Goal: Book appointment/travel/reservation

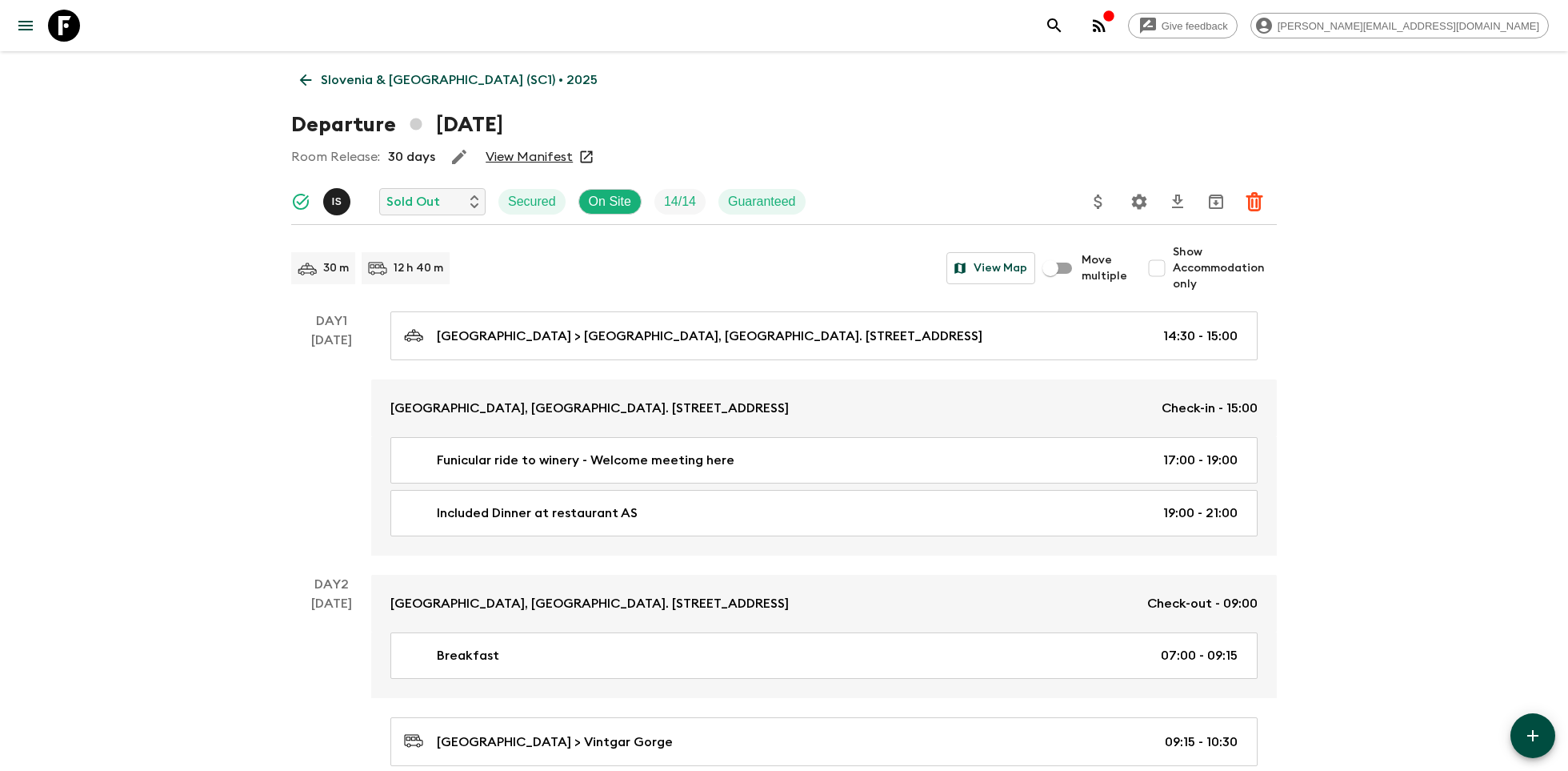
scroll to position [2769, 0]
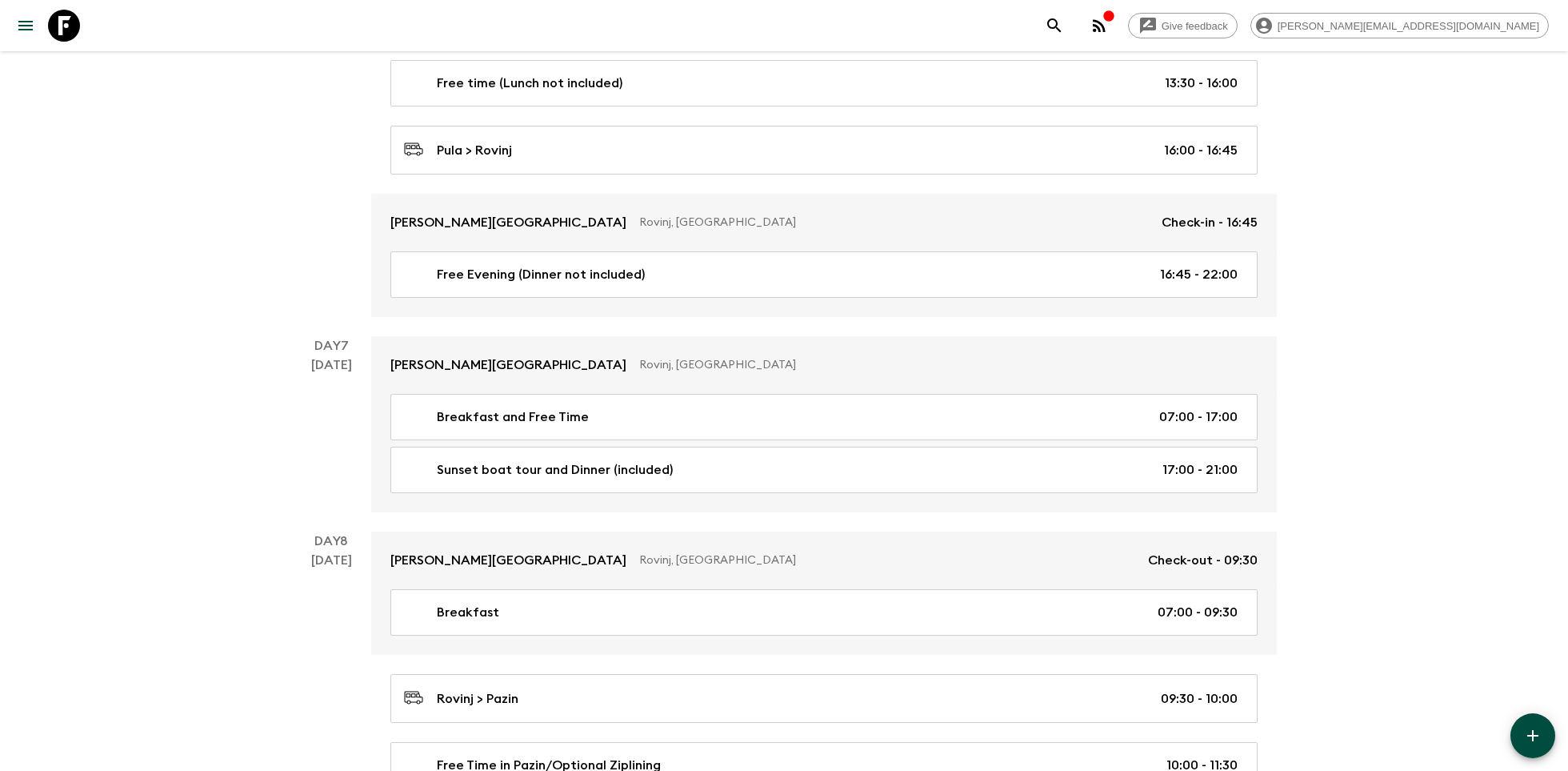
click at [52, 14] on icon at bounding box center [65, 26] width 32 height 32
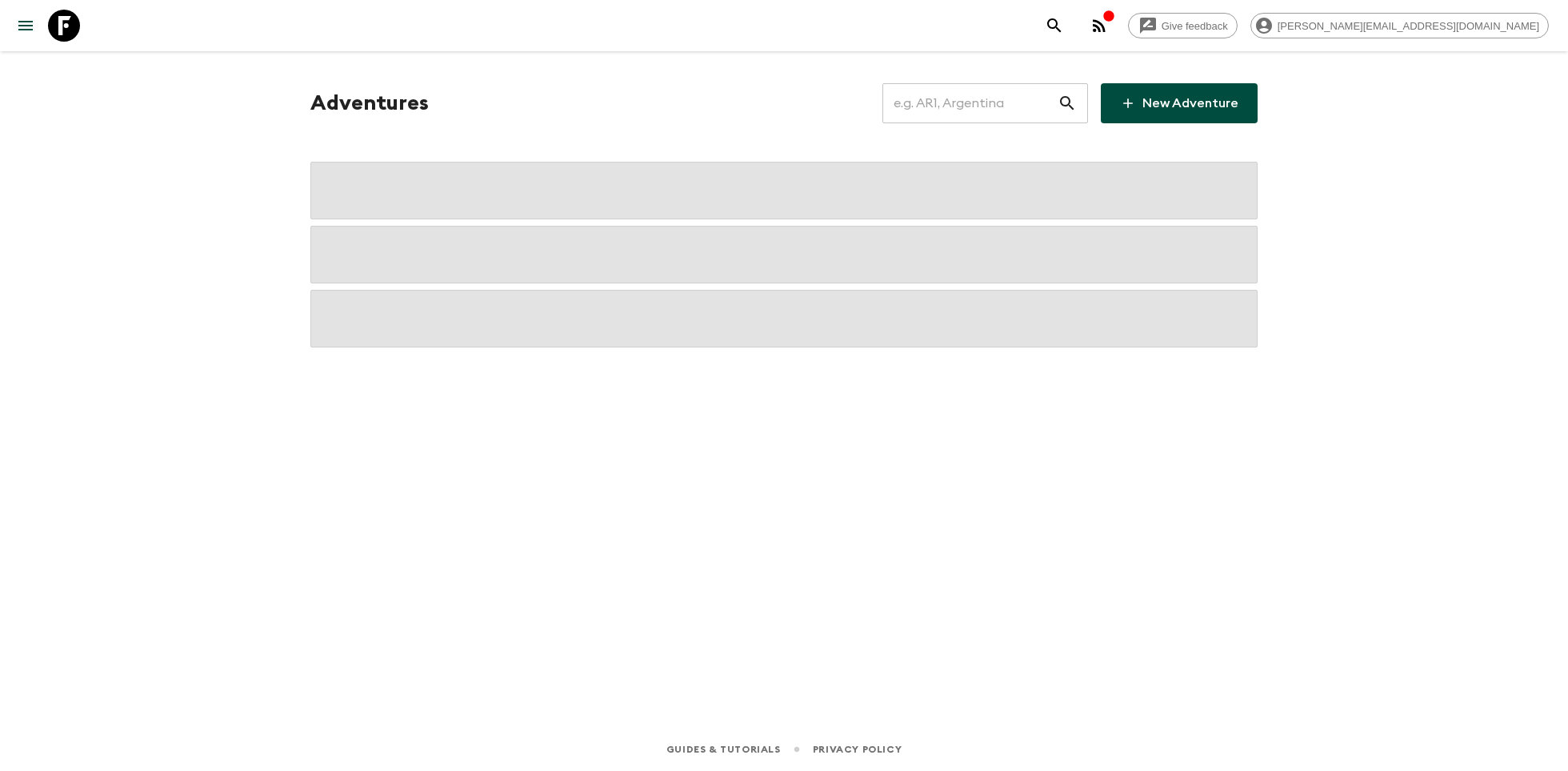
click at [958, 93] on input "text" at bounding box center [970, 103] width 176 height 45
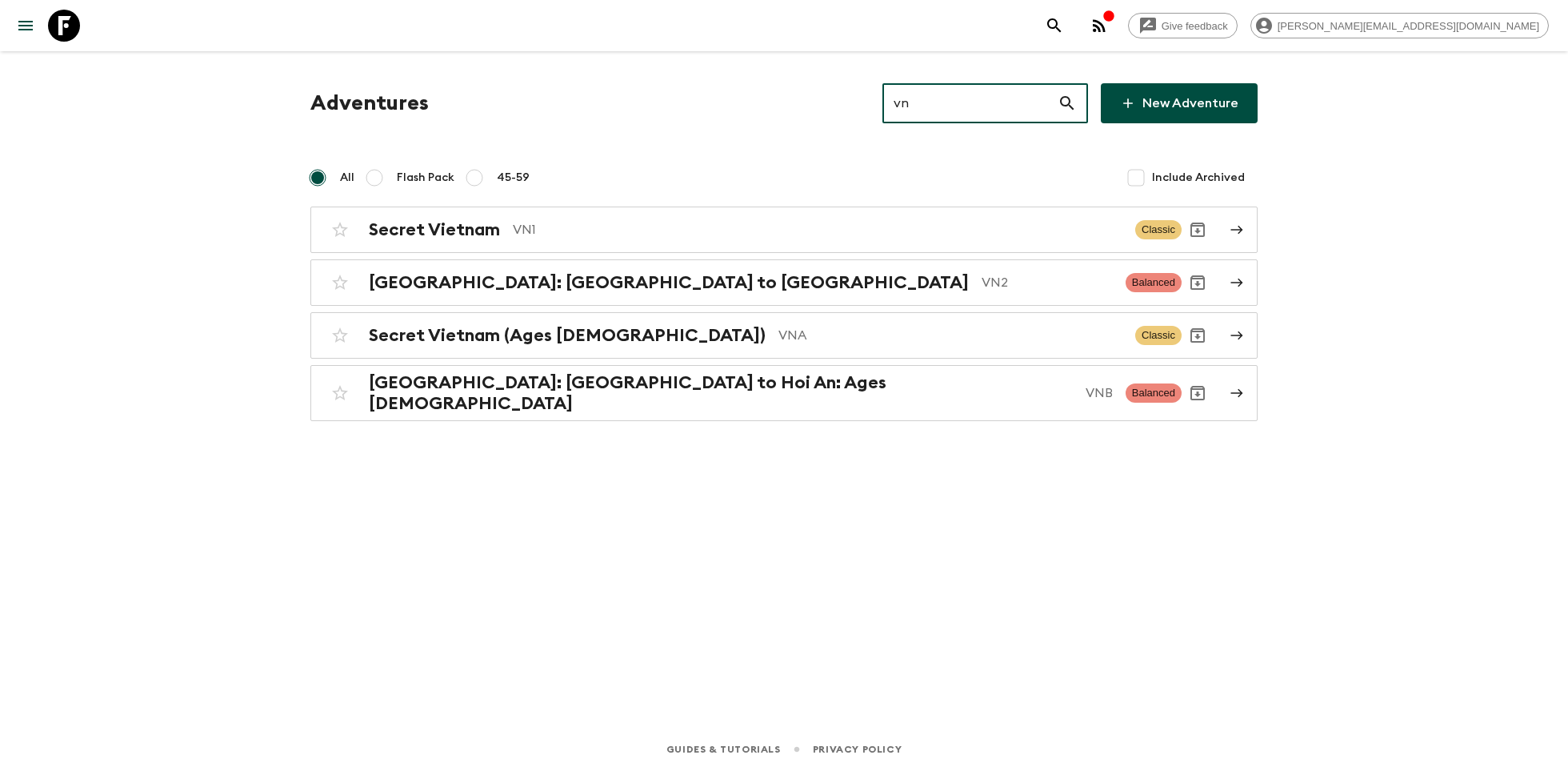
type input "vn1"
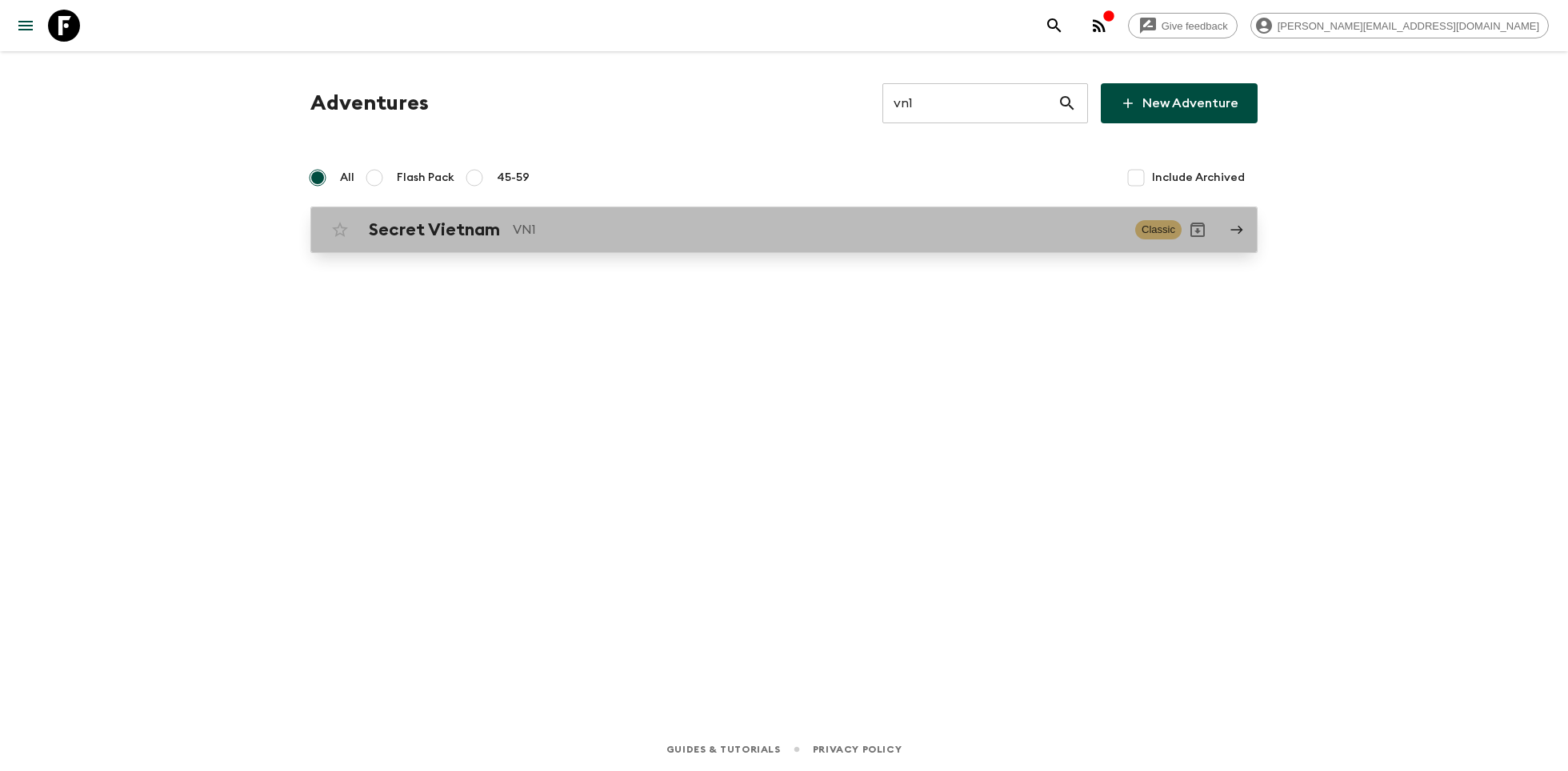
click at [584, 229] on p "VN1" at bounding box center [817, 230] width 610 height 19
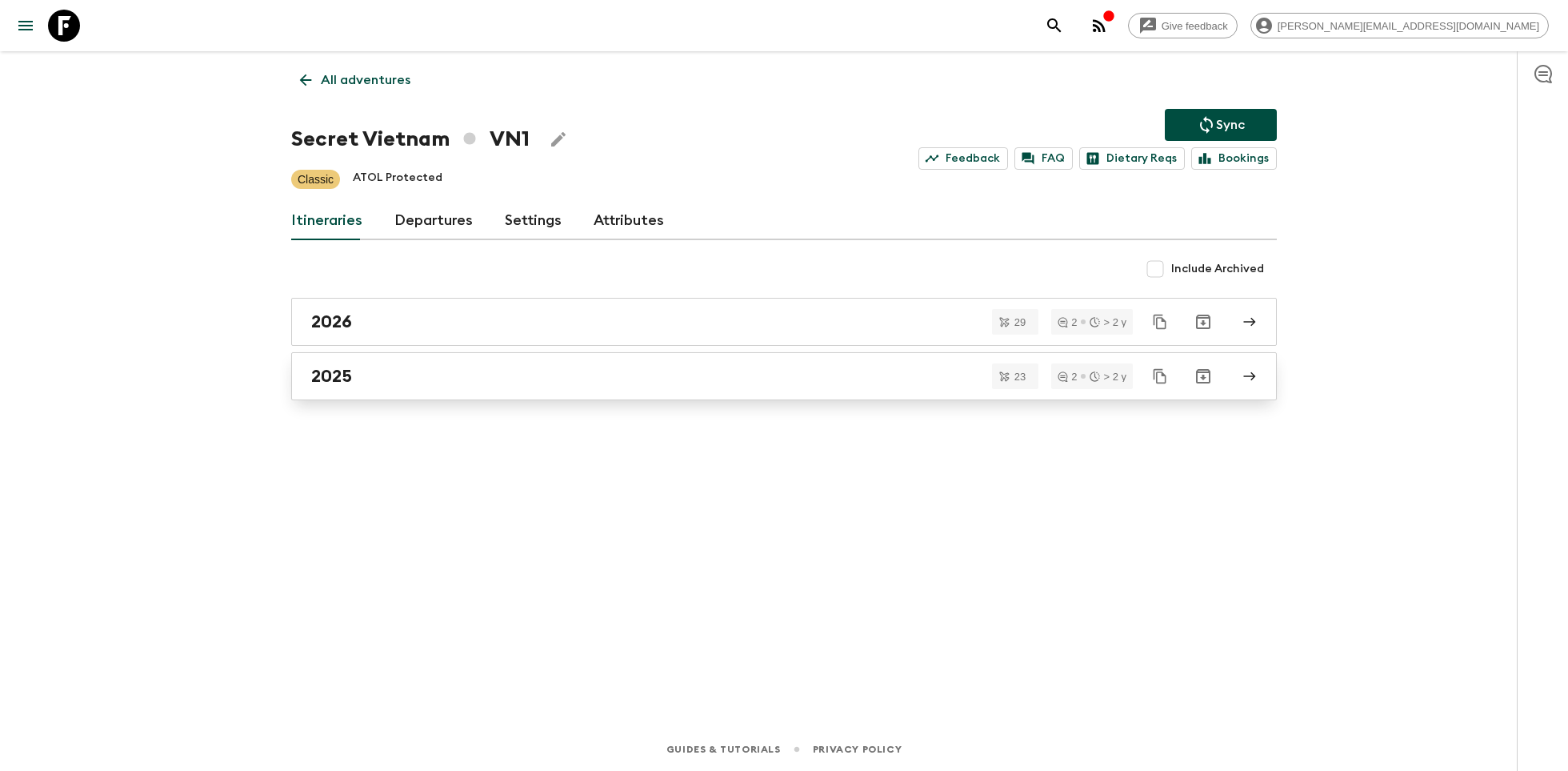
click at [421, 383] on div "2025" at bounding box center [769, 376] width 916 height 21
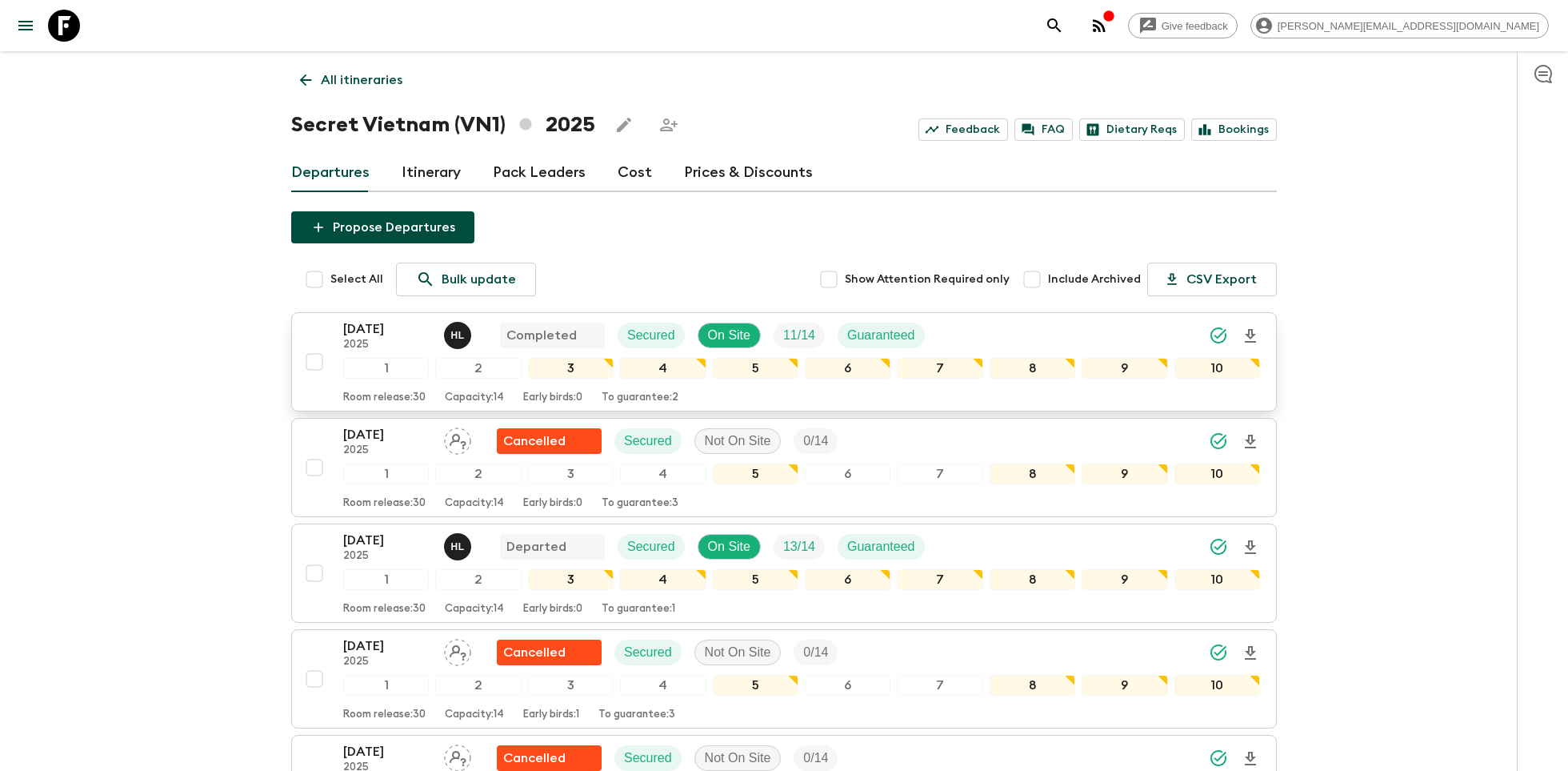
scroll to position [14, 0]
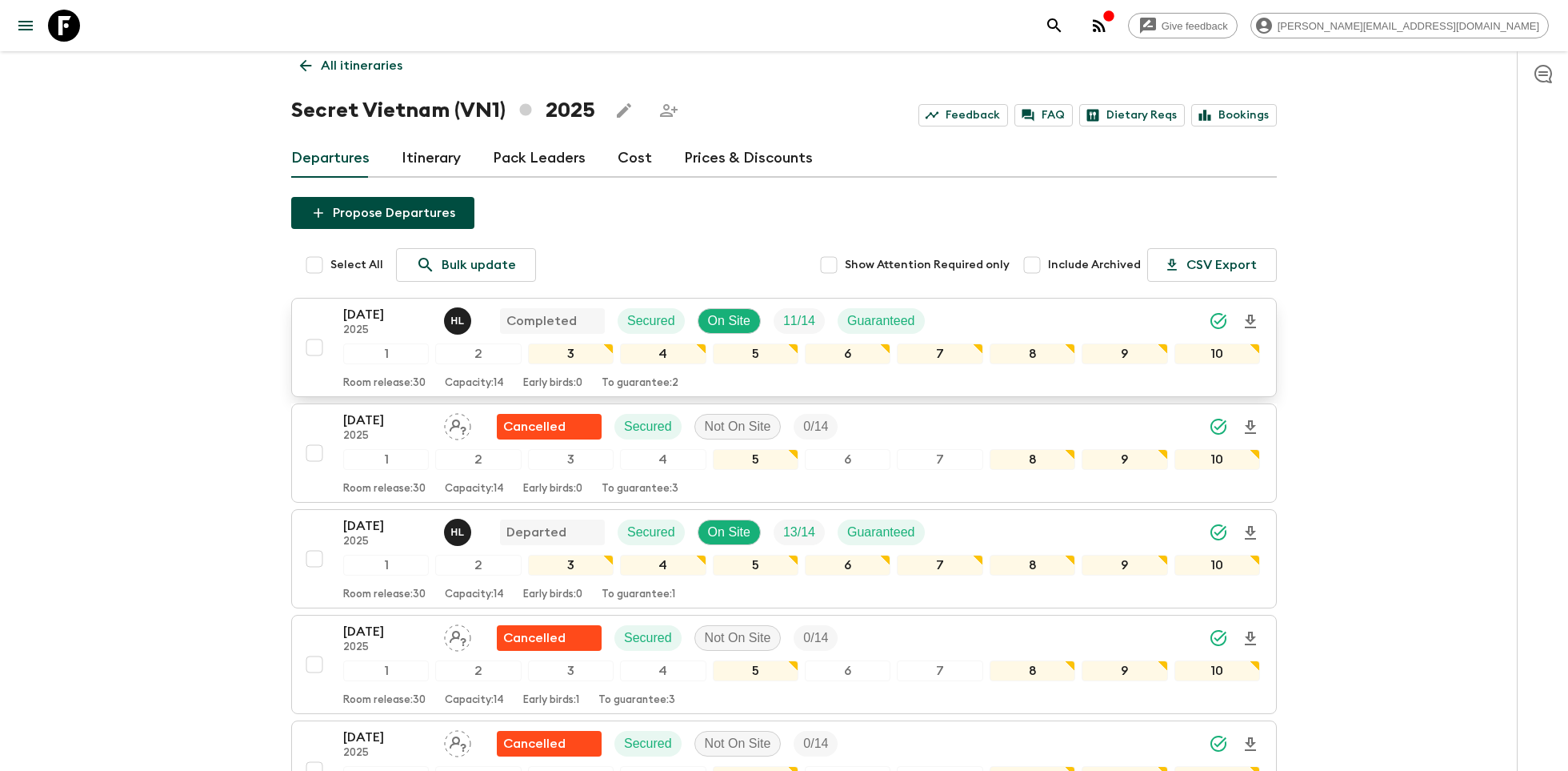
click at [310, 351] on input "checkbox" at bounding box center [314, 348] width 32 height 32
checkbox input "true"
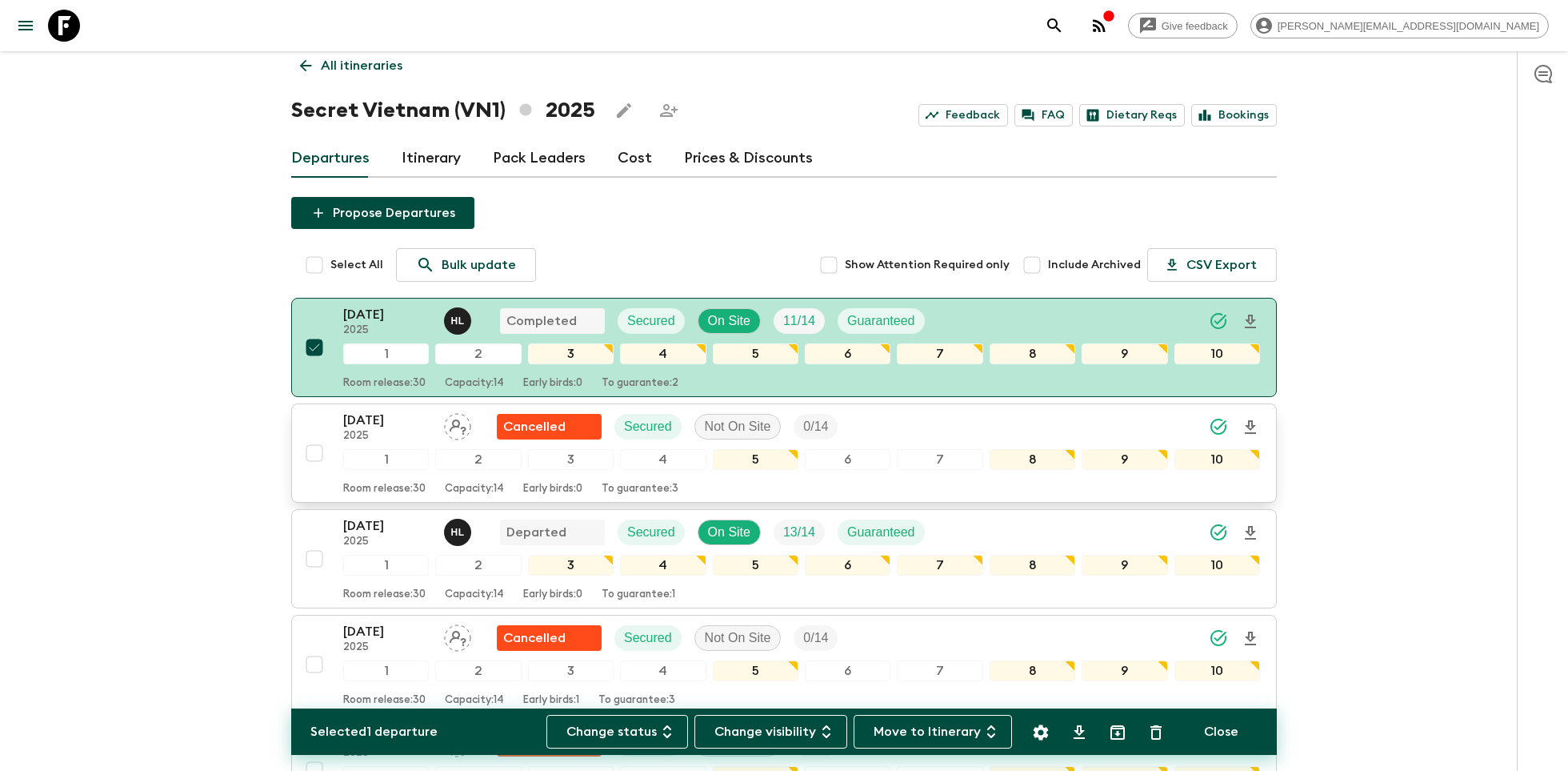
click at [314, 451] on input "checkbox" at bounding box center [314, 454] width 32 height 32
checkbox input "true"
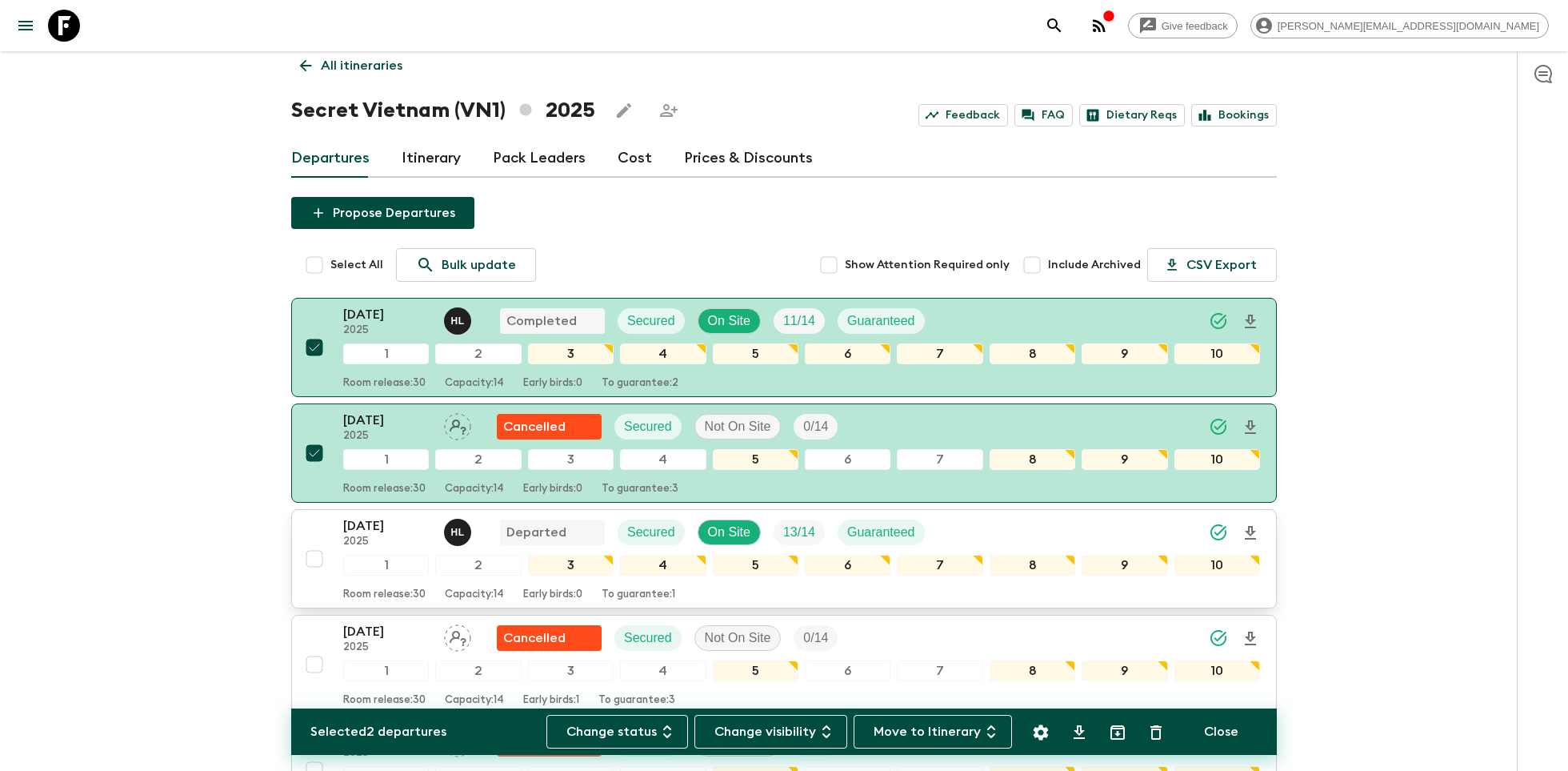
click at [314, 549] on input "checkbox" at bounding box center [314, 559] width 32 height 32
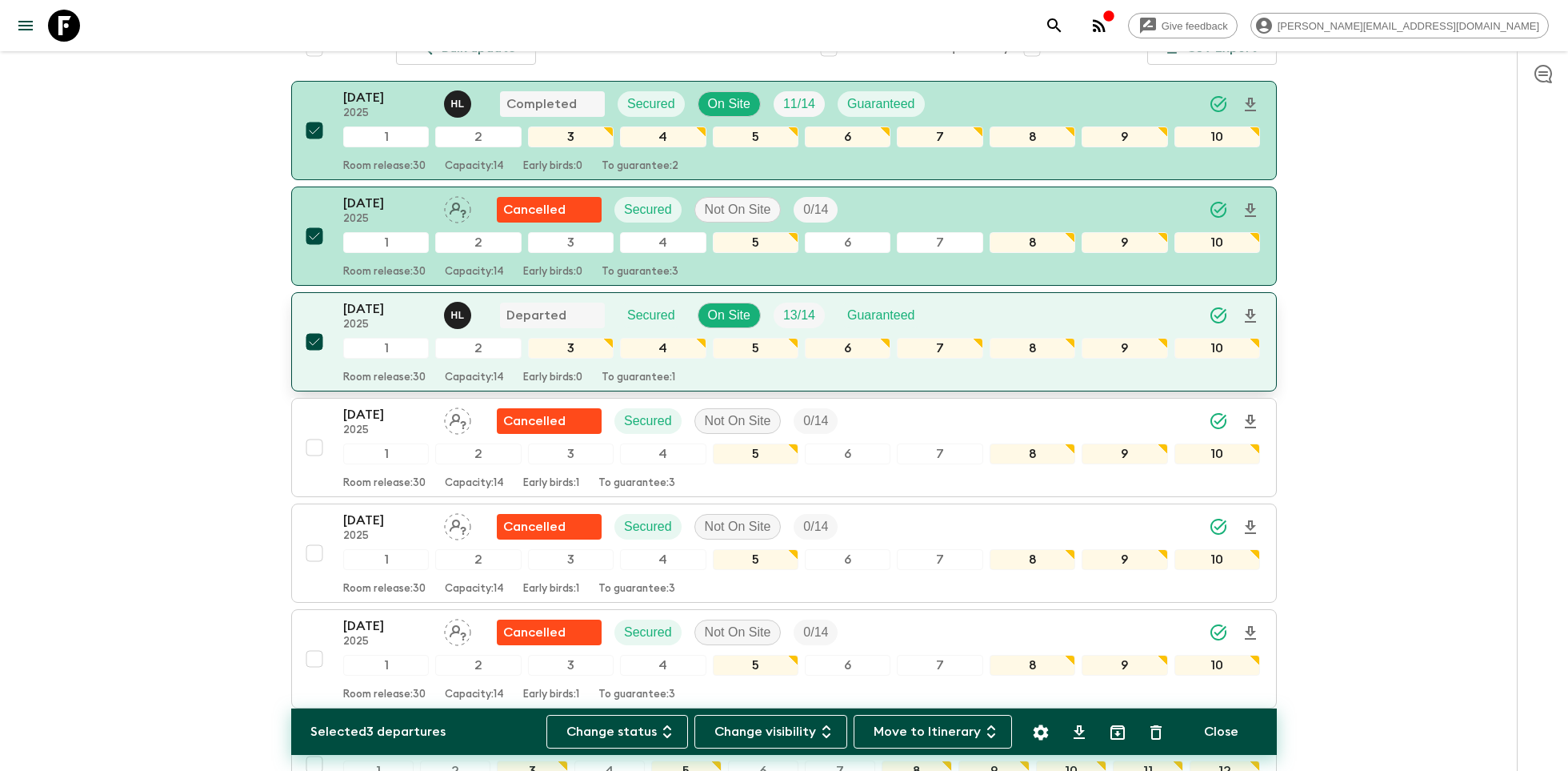
scroll to position [236, 0]
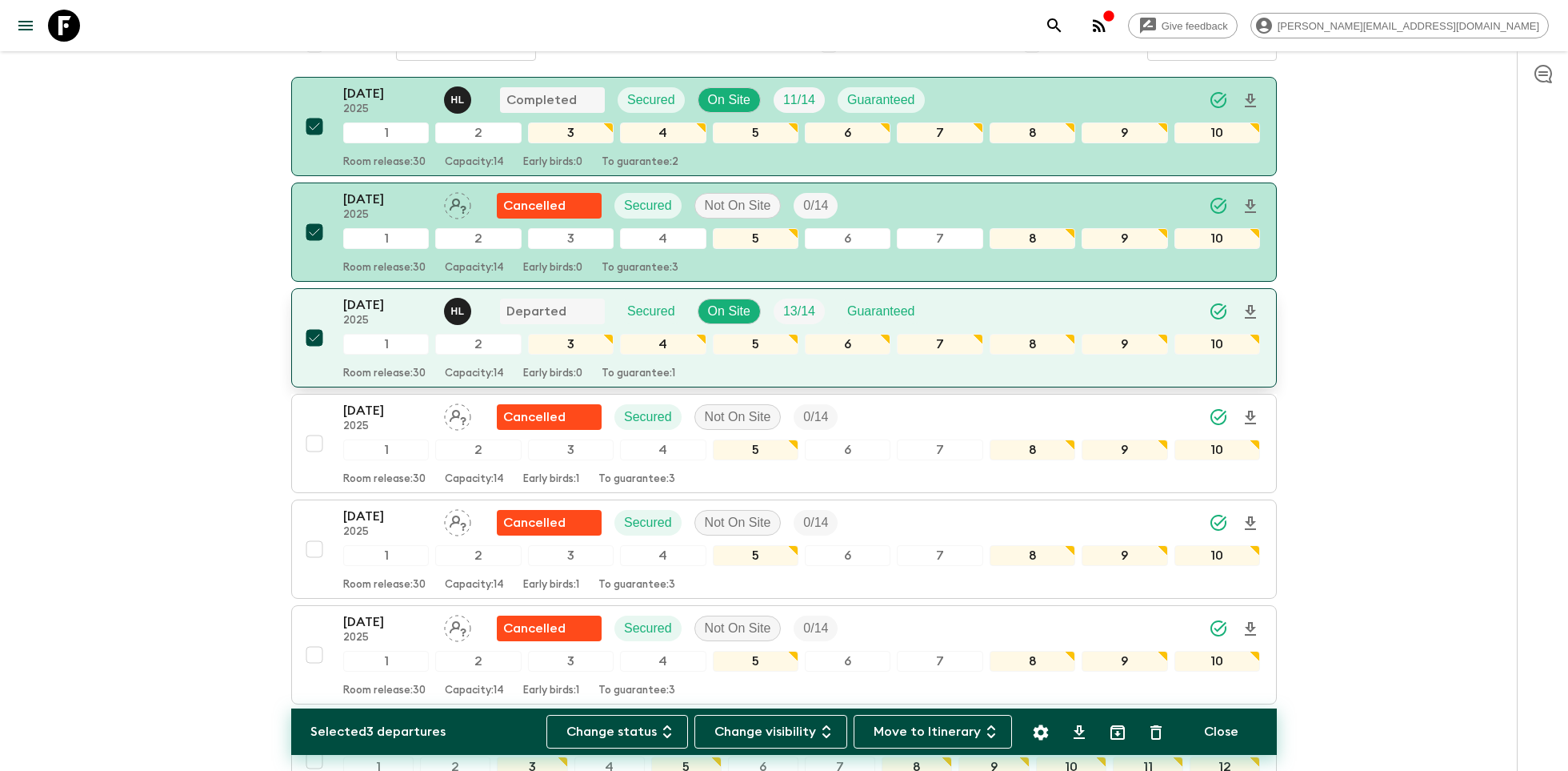
click at [314, 339] on input "checkbox" at bounding box center [314, 338] width 32 height 32
checkbox input "false"
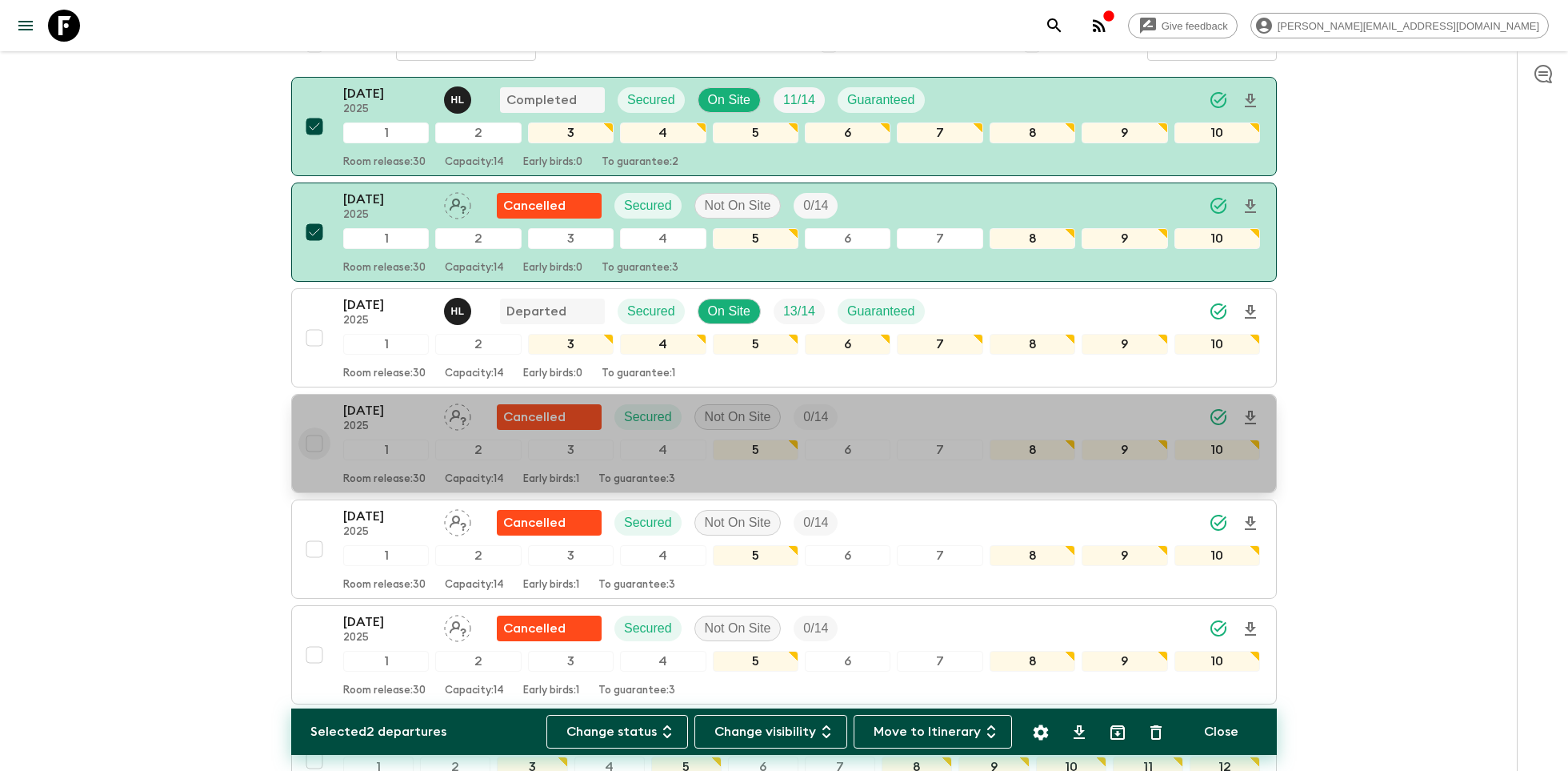
click at [314, 435] on input "checkbox" at bounding box center [314, 444] width 32 height 32
checkbox input "true"
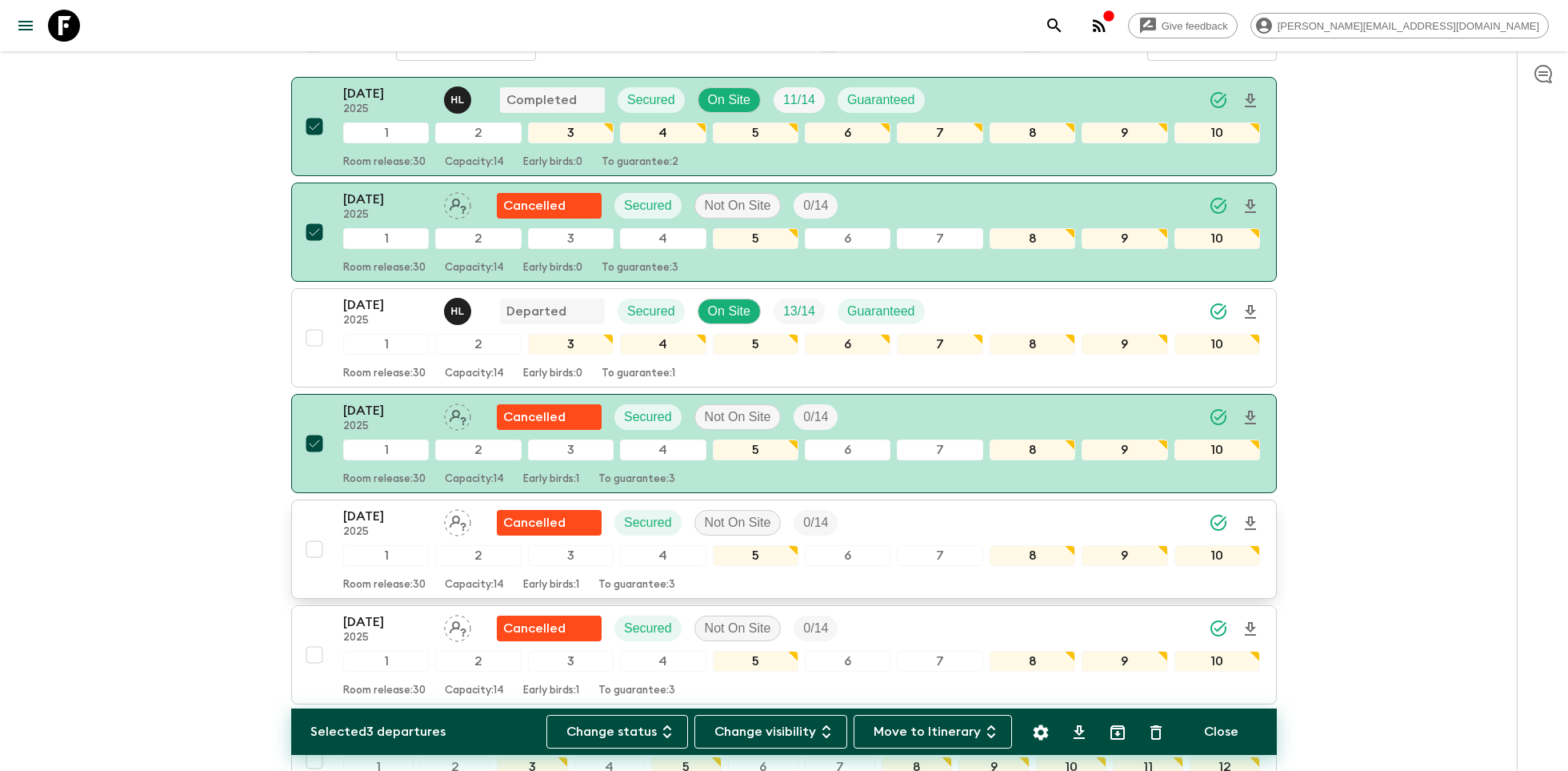
click at [318, 534] on input "checkbox" at bounding box center [314, 550] width 32 height 32
checkbox input "true"
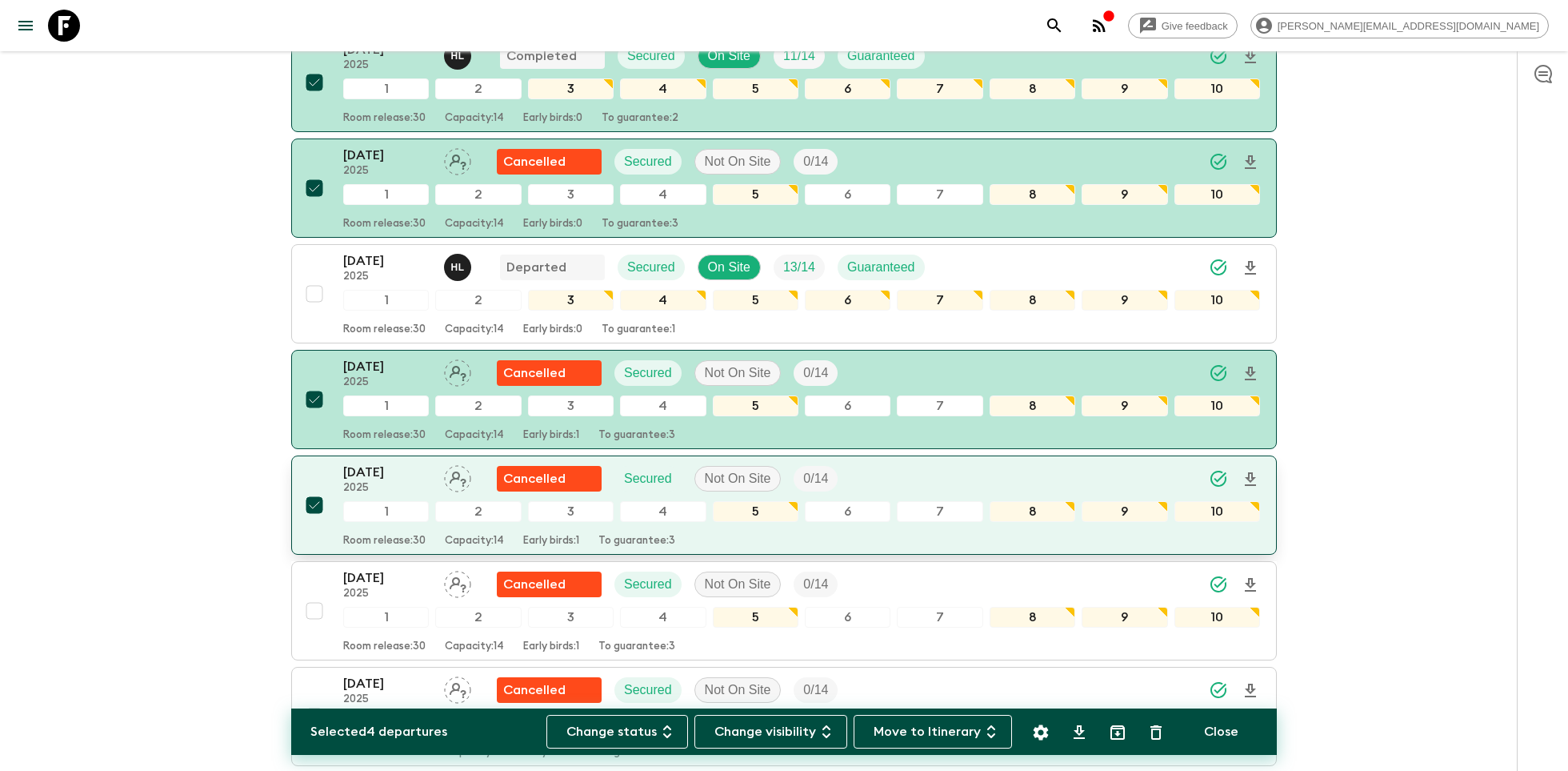
scroll to position [283, 0]
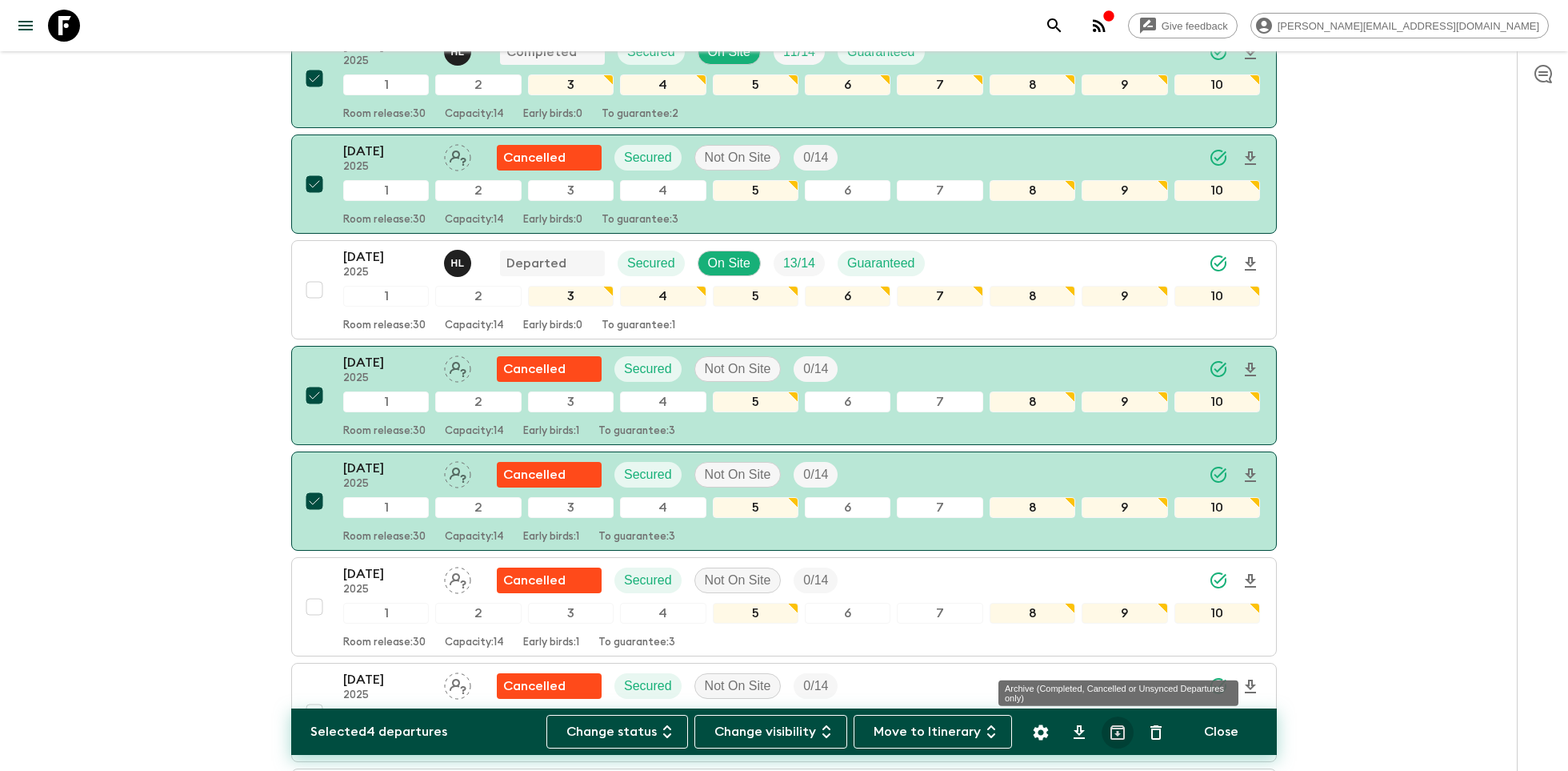
click at [1118, 731] on icon "Archive (Completed, Cancelled or Unsynced Departures only)" at bounding box center [1118, 732] width 14 height 14
checkbox input "false"
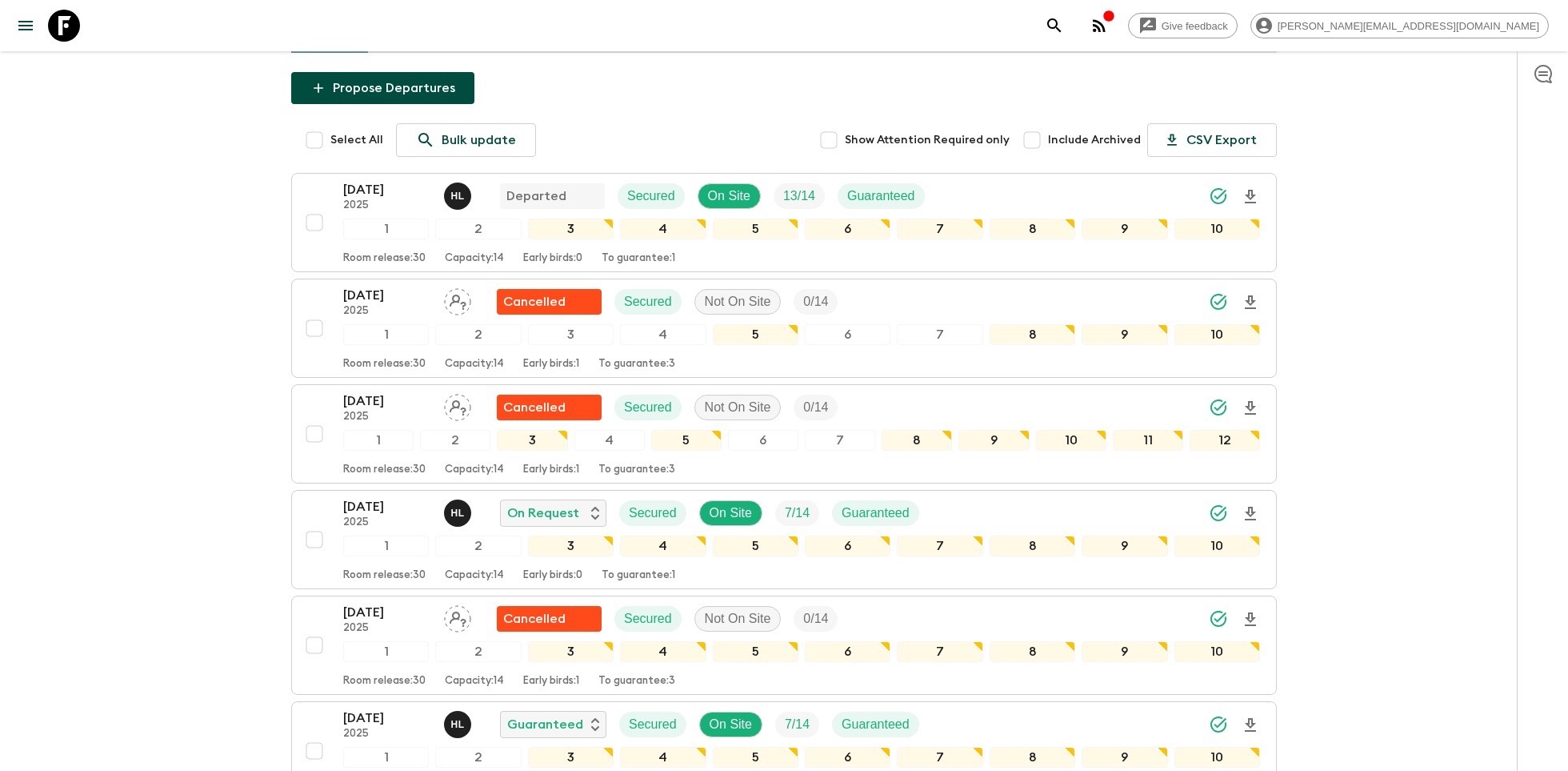
scroll to position [169, 0]
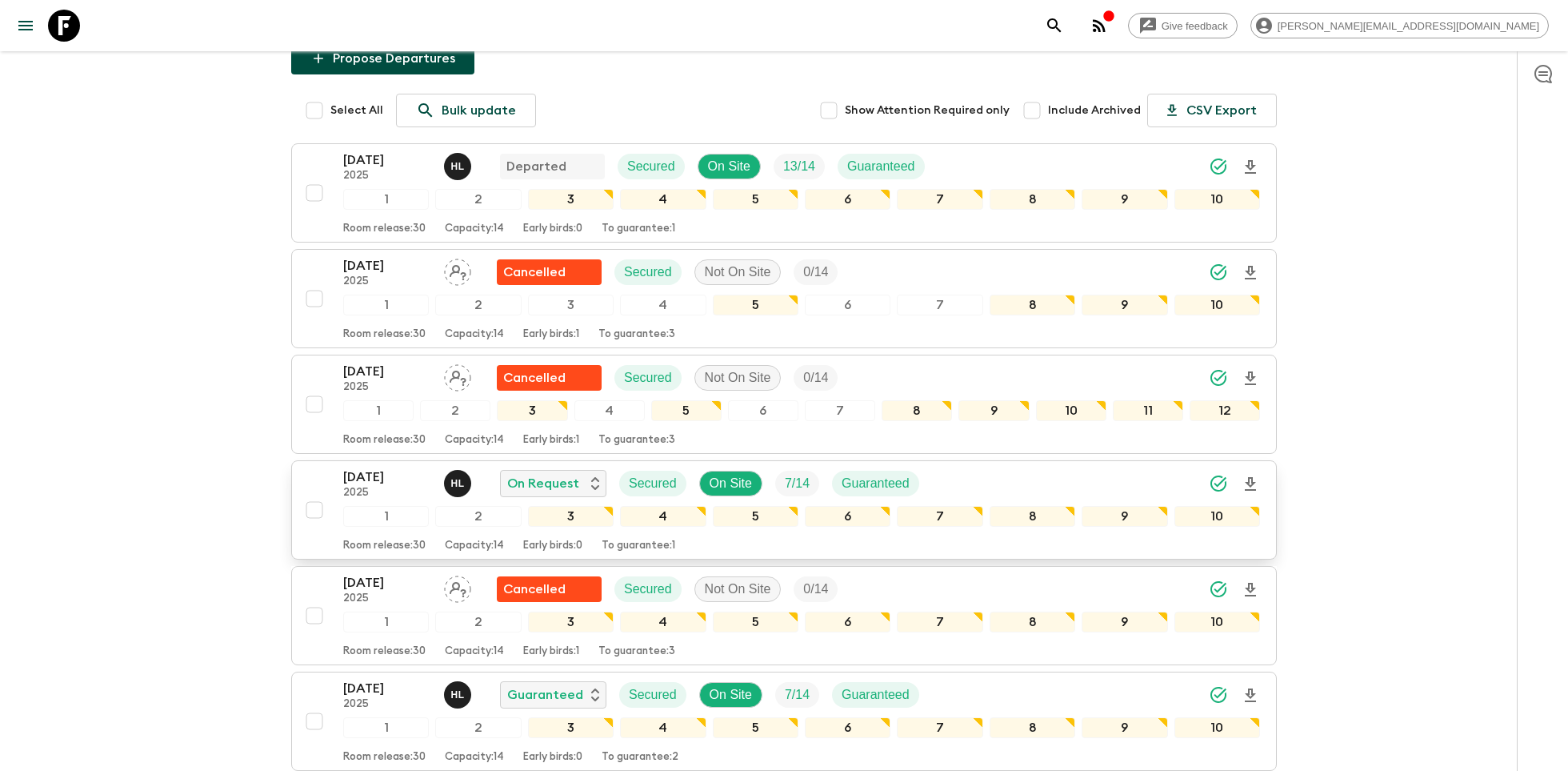
click at [357, 476] on p "[DATE]" at bounding box center [387, 477] width 88 height 19
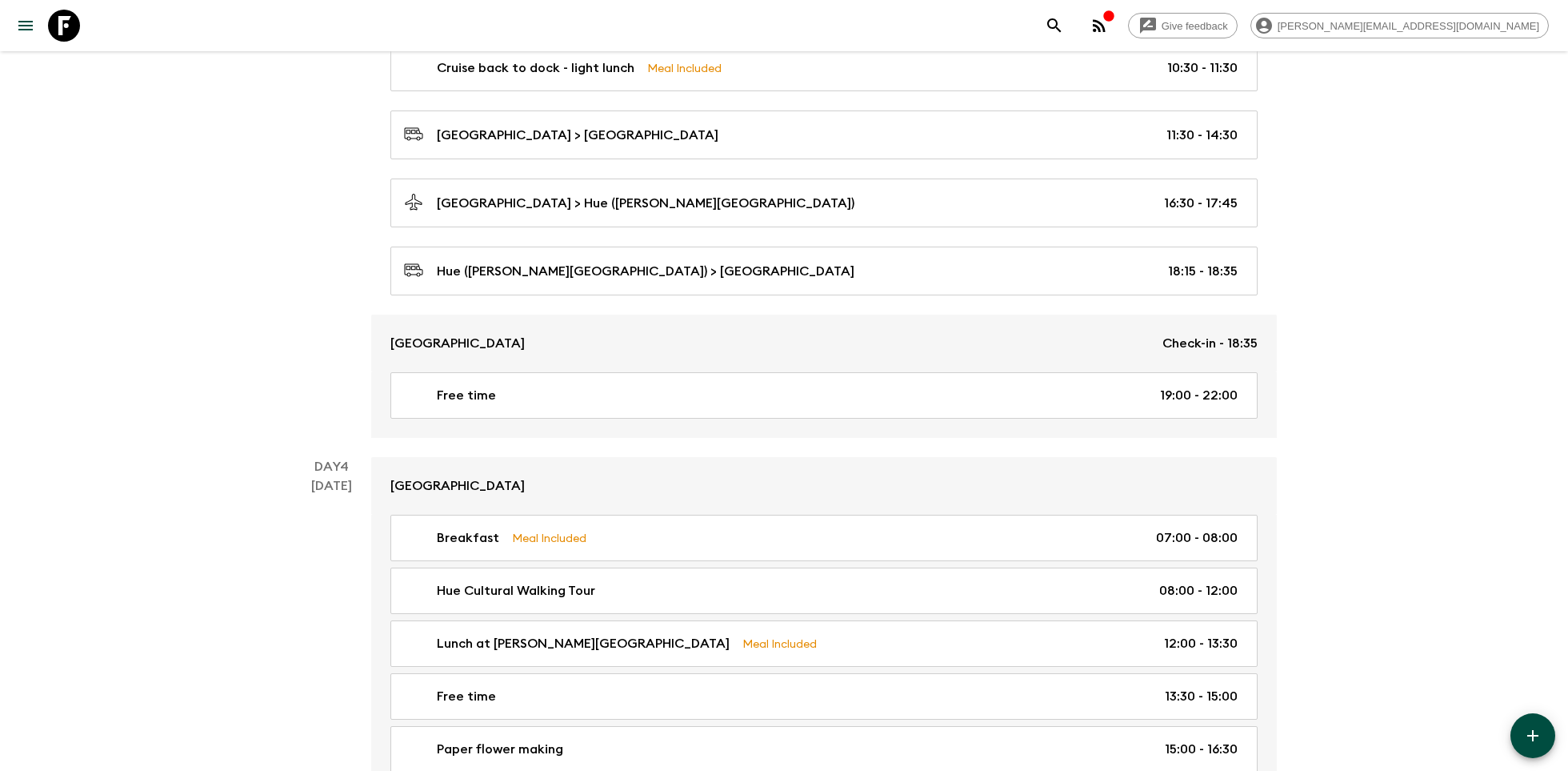
scroll to position [1328, 0]
